Goal: Find specific page/section: Find specific page/section

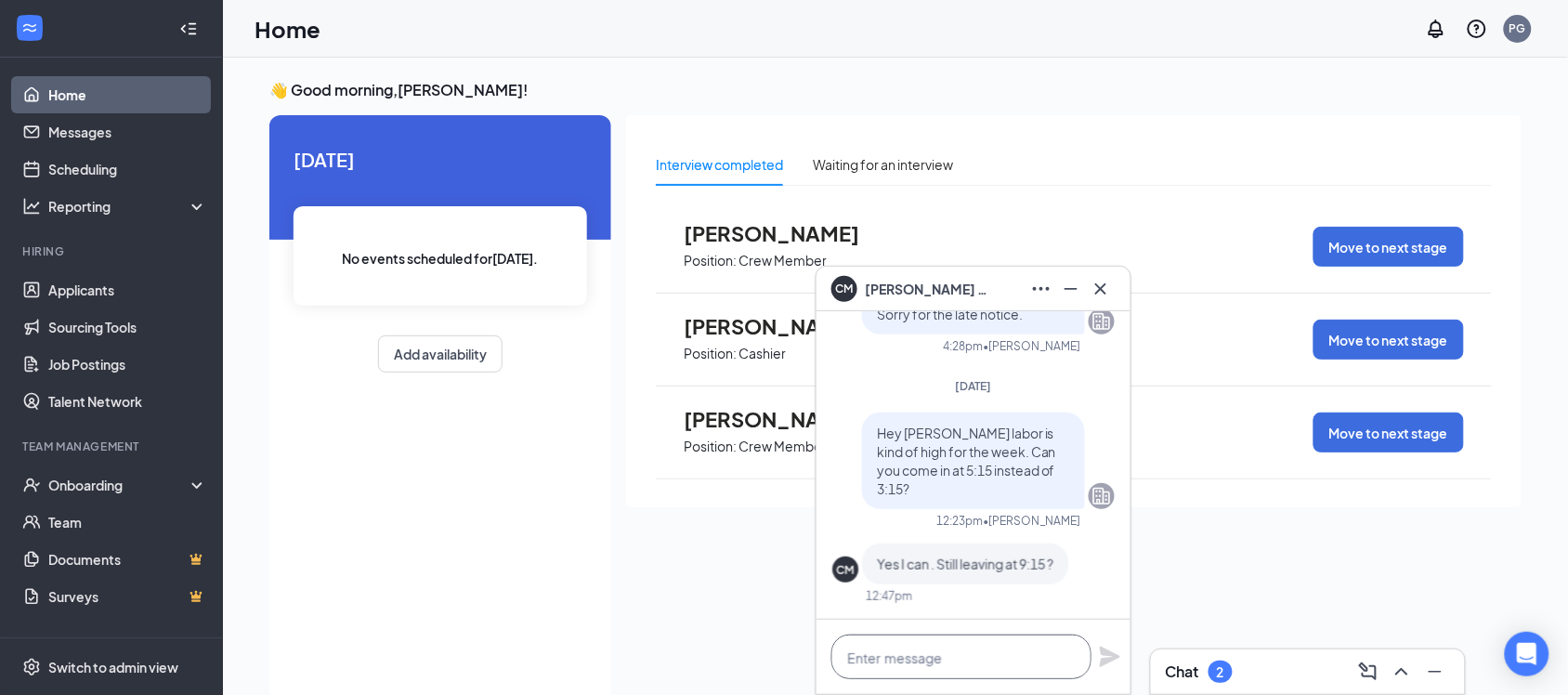
click at [1004, 652] on textarea at bounding box center [961, 657] width 260 height 44
type textarea "yes"
click at [1102, 654] on icon "Plane" at bounding box center [1110, 657] width 21 height 21
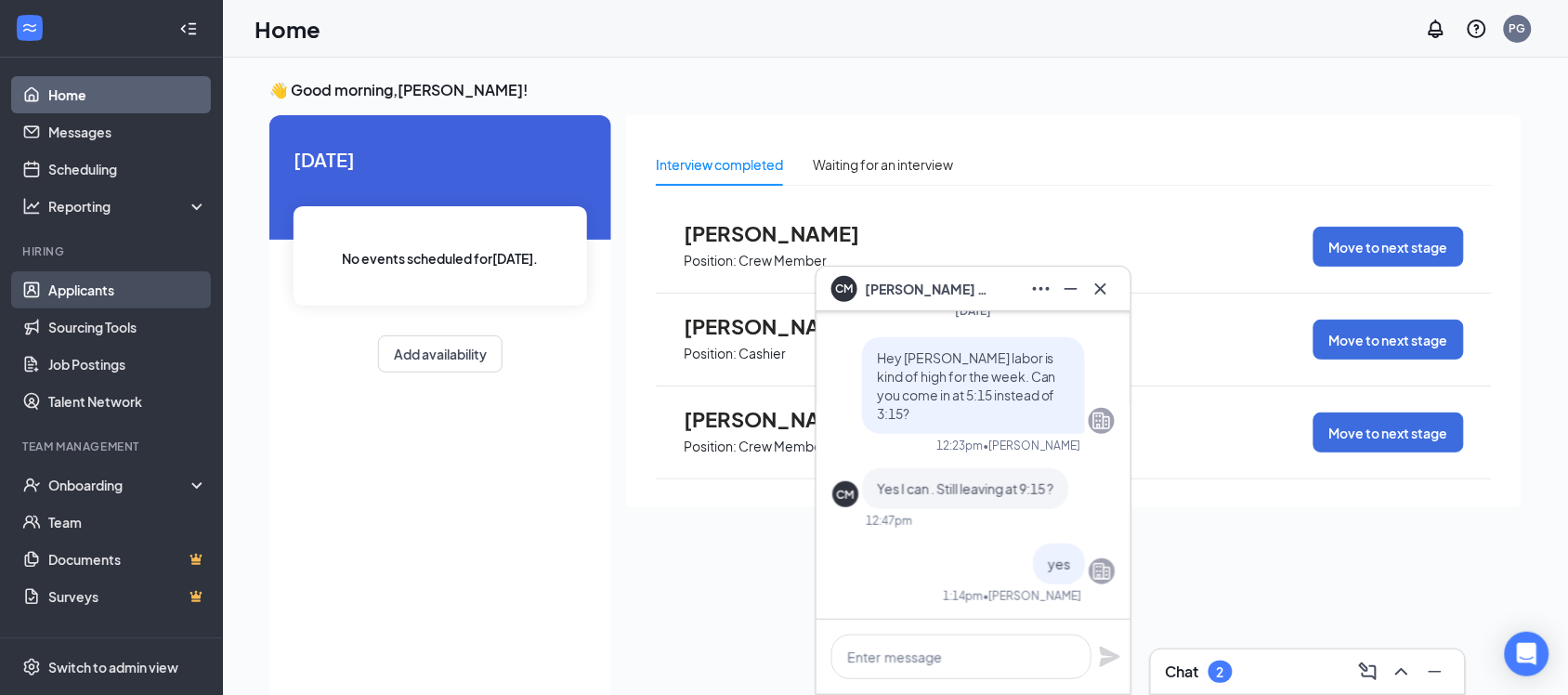
click at [152, 295] on link "Applicants" at bounding box center [127, 290] width 159 height 37
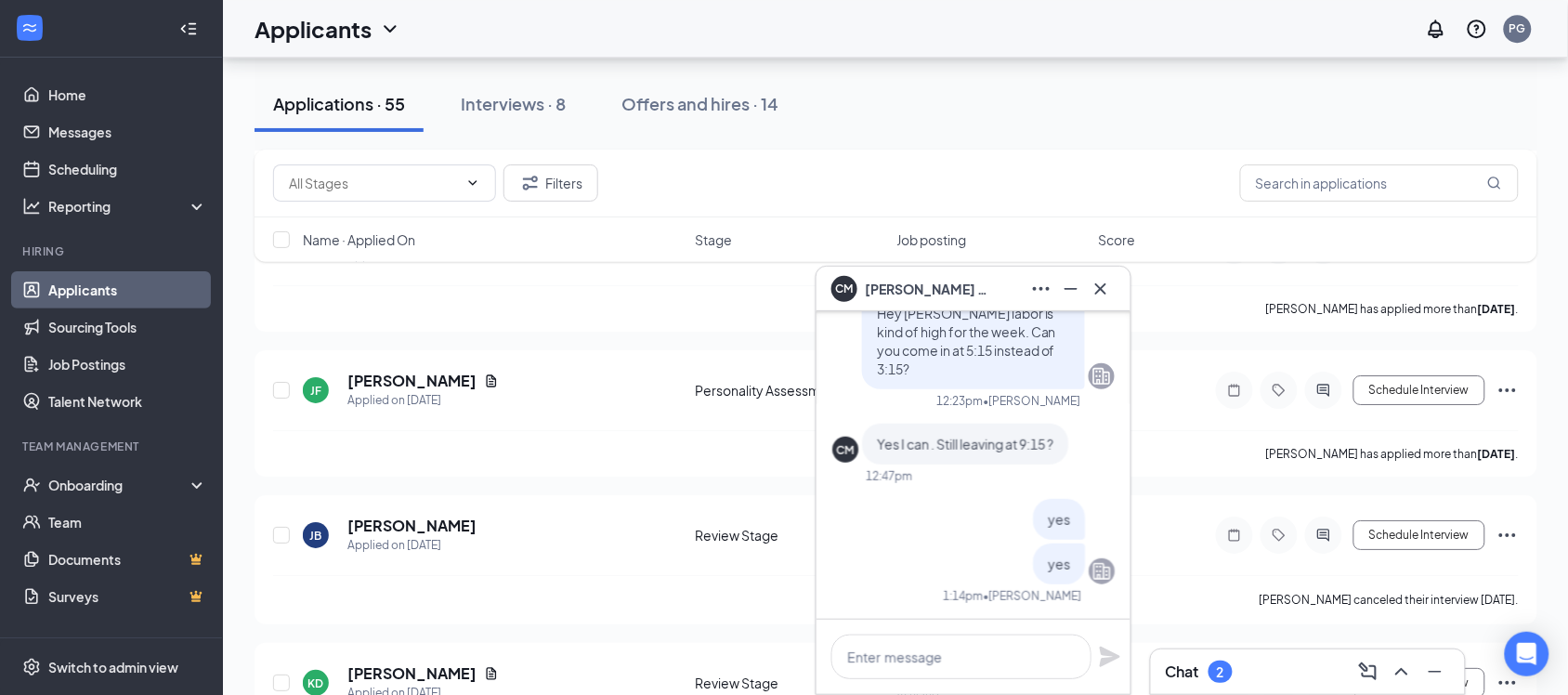
scroll to position [5575, 0]
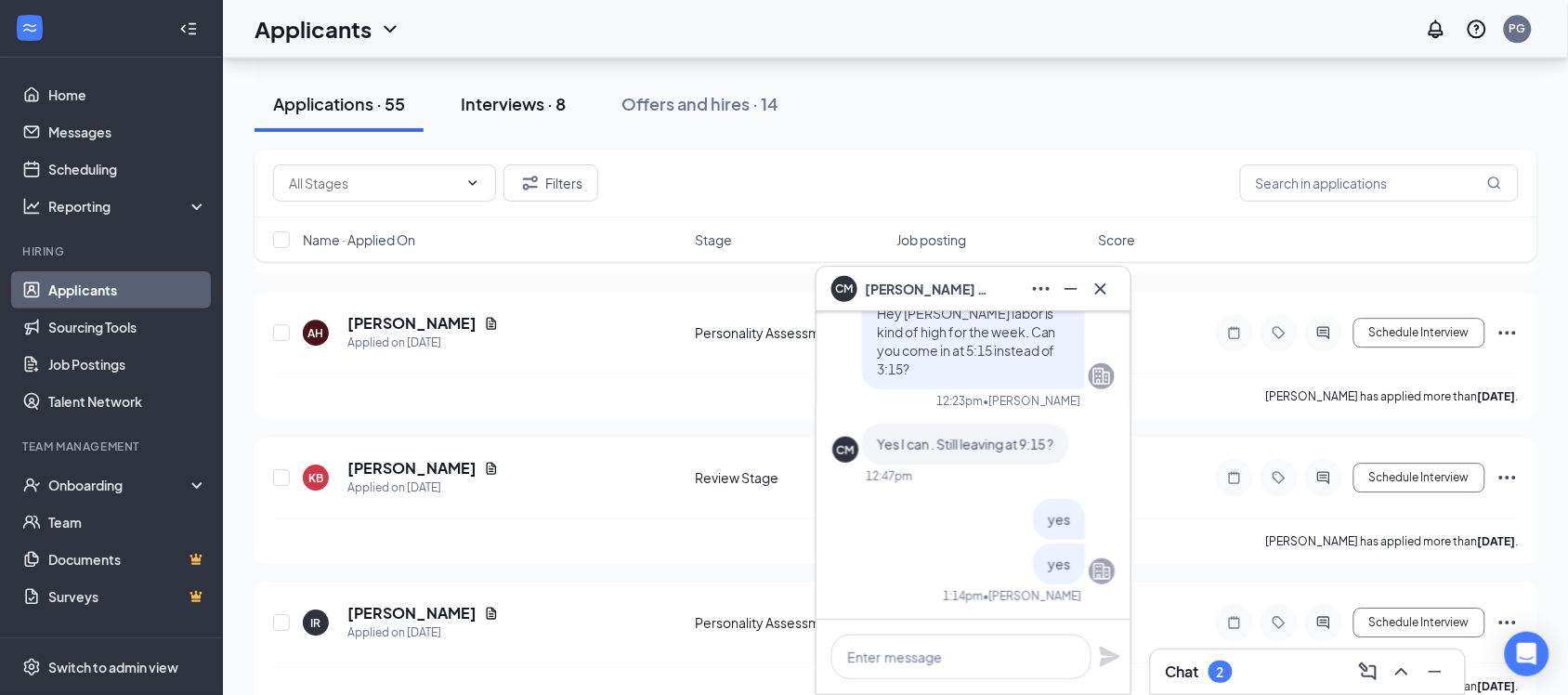
click at [553, 118] on button "Interviews · 8" at bounding box center [513, 104] width 142 height 56
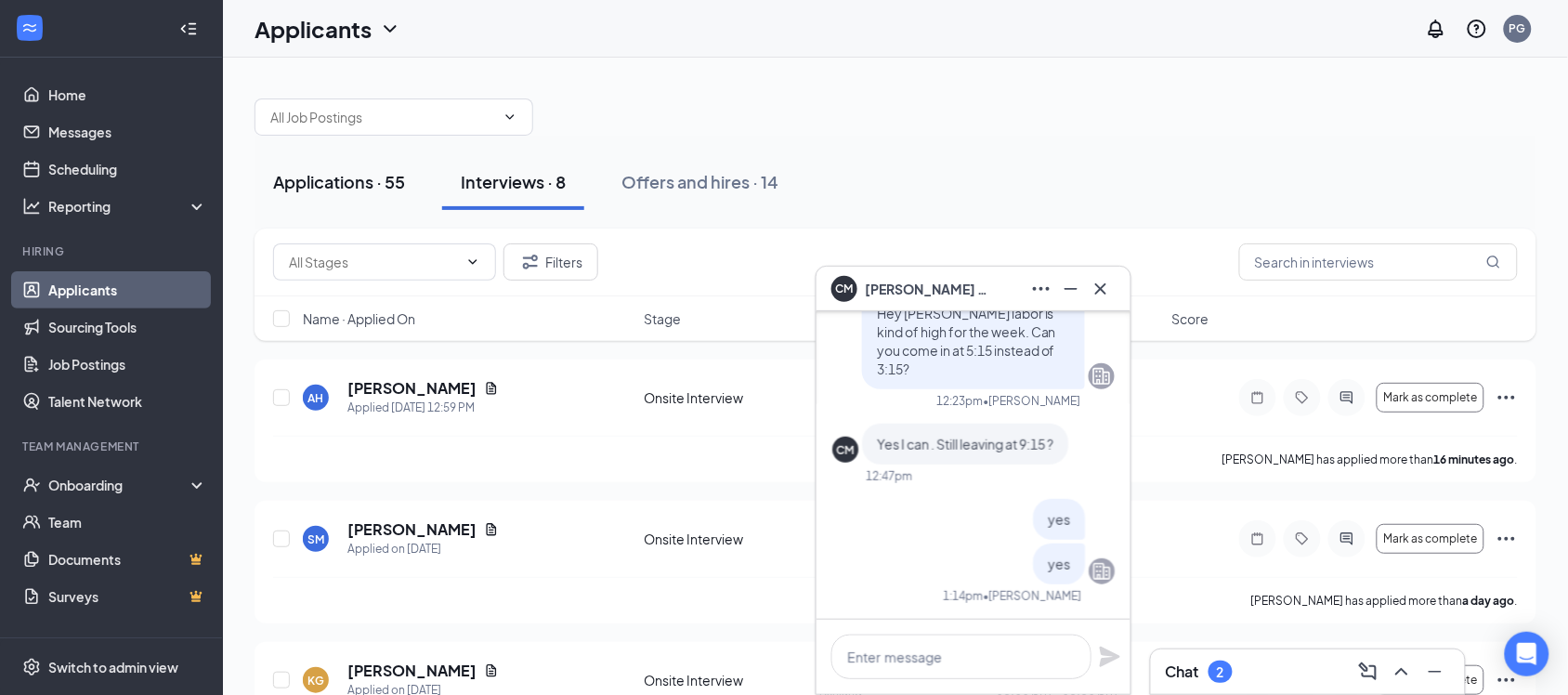
click at [380, 191] on div "Applications · 55" at bounding box center [339, 181] width 132 height 24
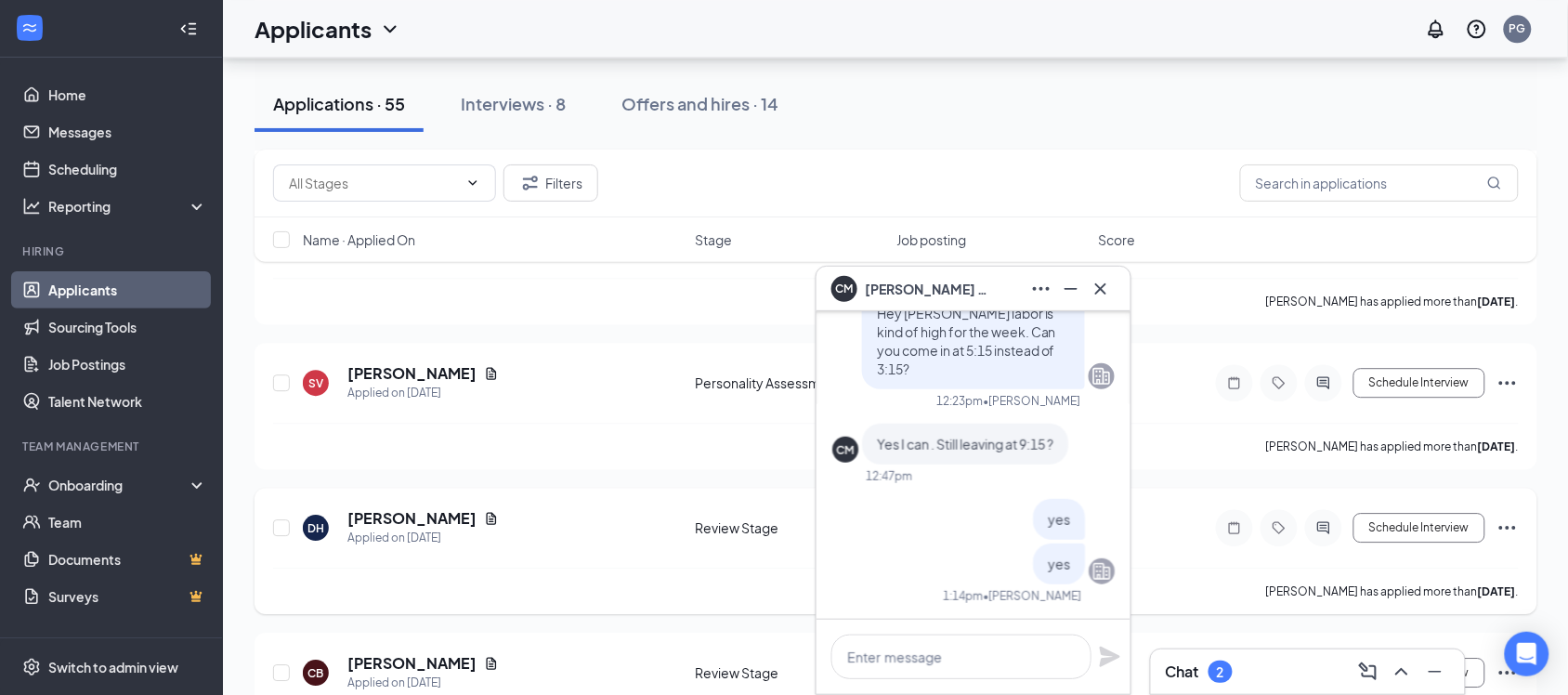
scroll to position [1509, 0]
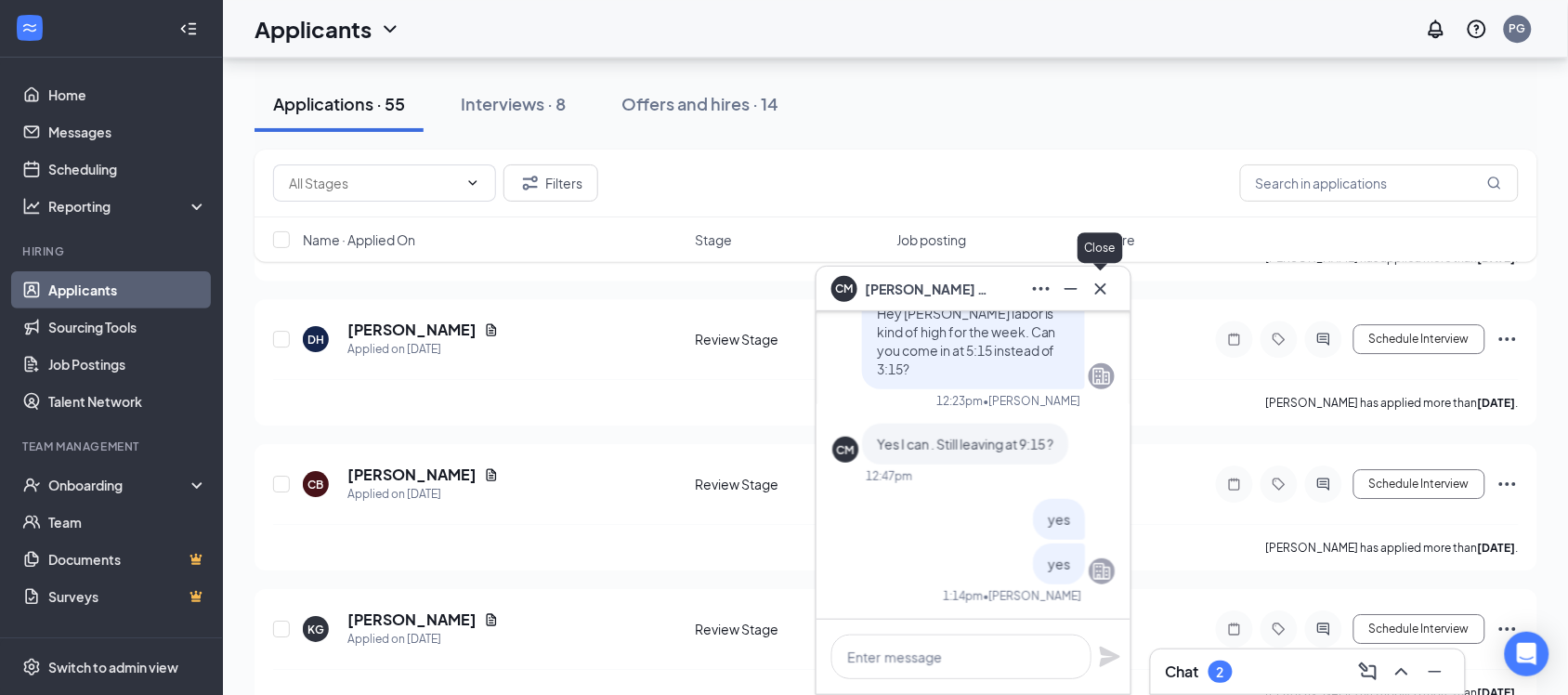
click at [1101, 299] on icon "Cross" at bounding box center [1100, 289] width 23 height 23
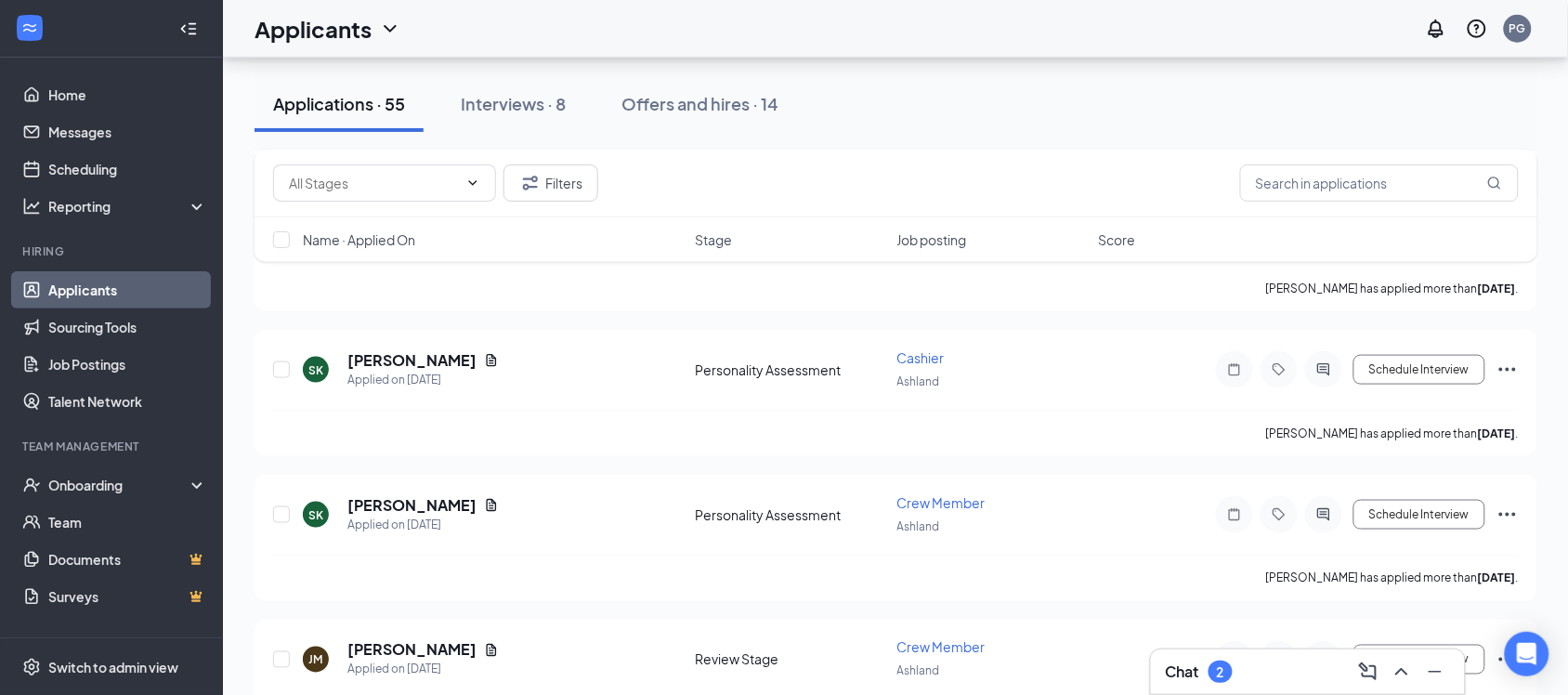
scroll to position [0, 0]
